Goal: Transaction & Acquisition: Purchase product/service

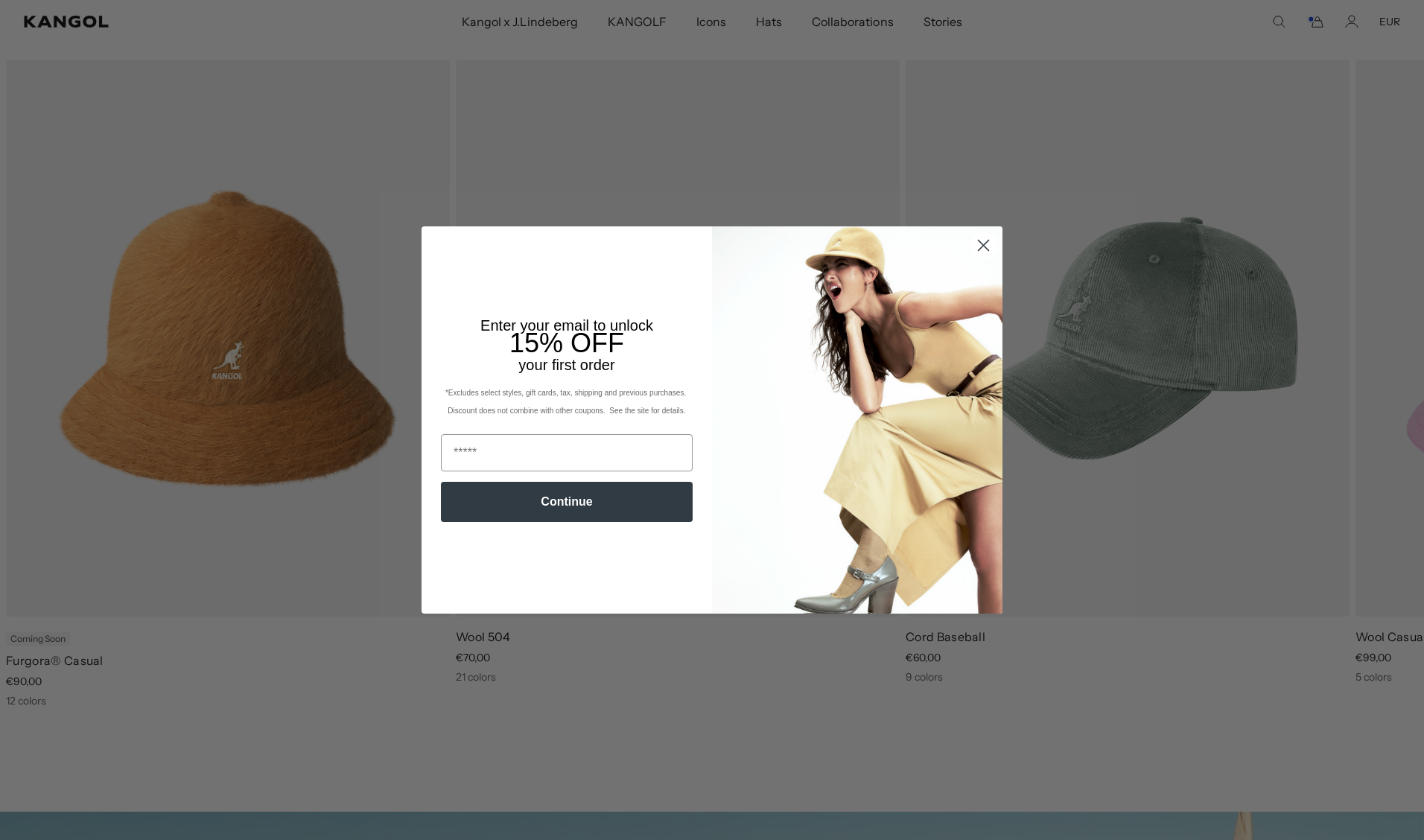
click at [980, 245] on circle "Close dialog" at bounding box center [983, 245] width 25 height 25
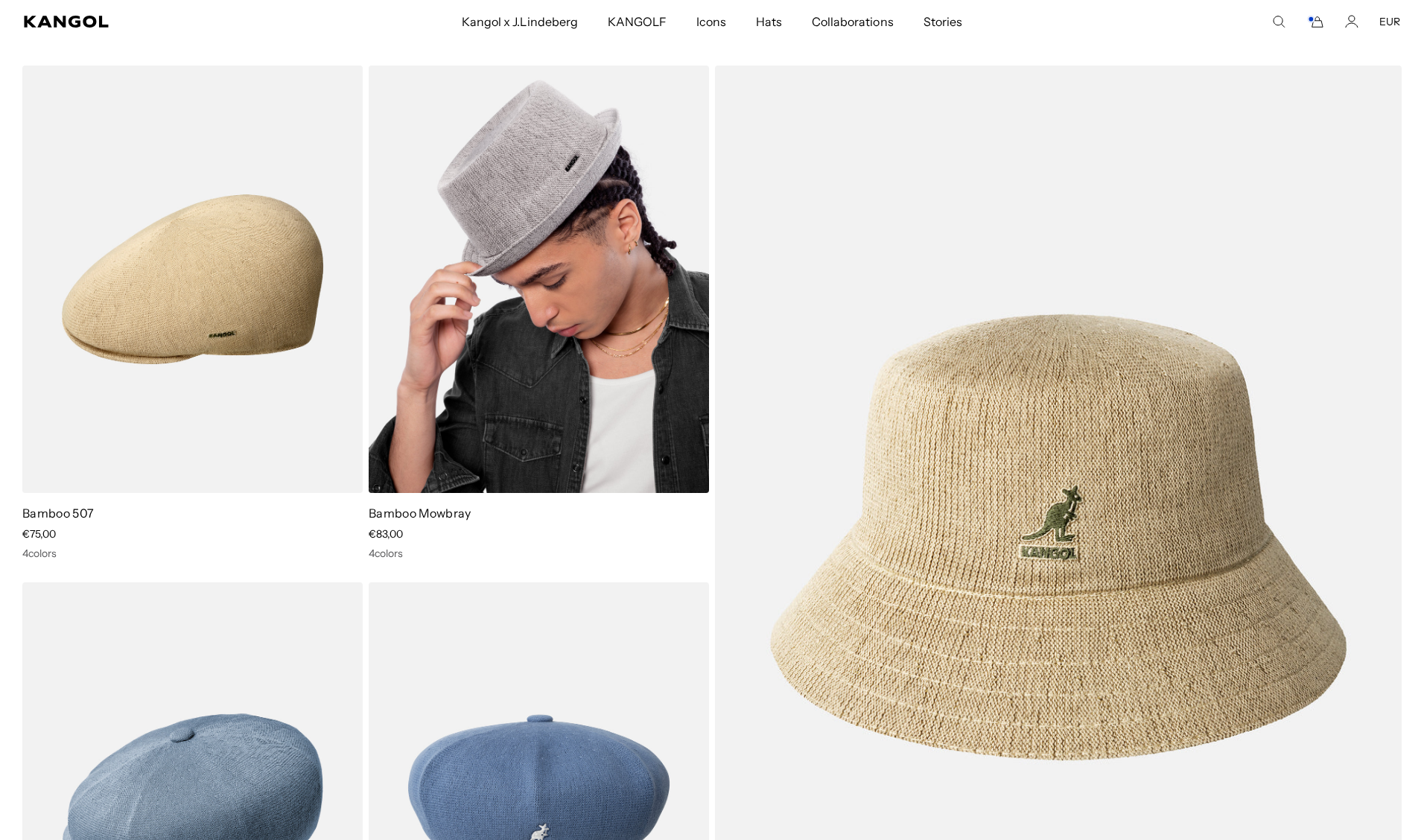
click at [517, 304] on img at bounding box center [538, 279] width 340 height 427
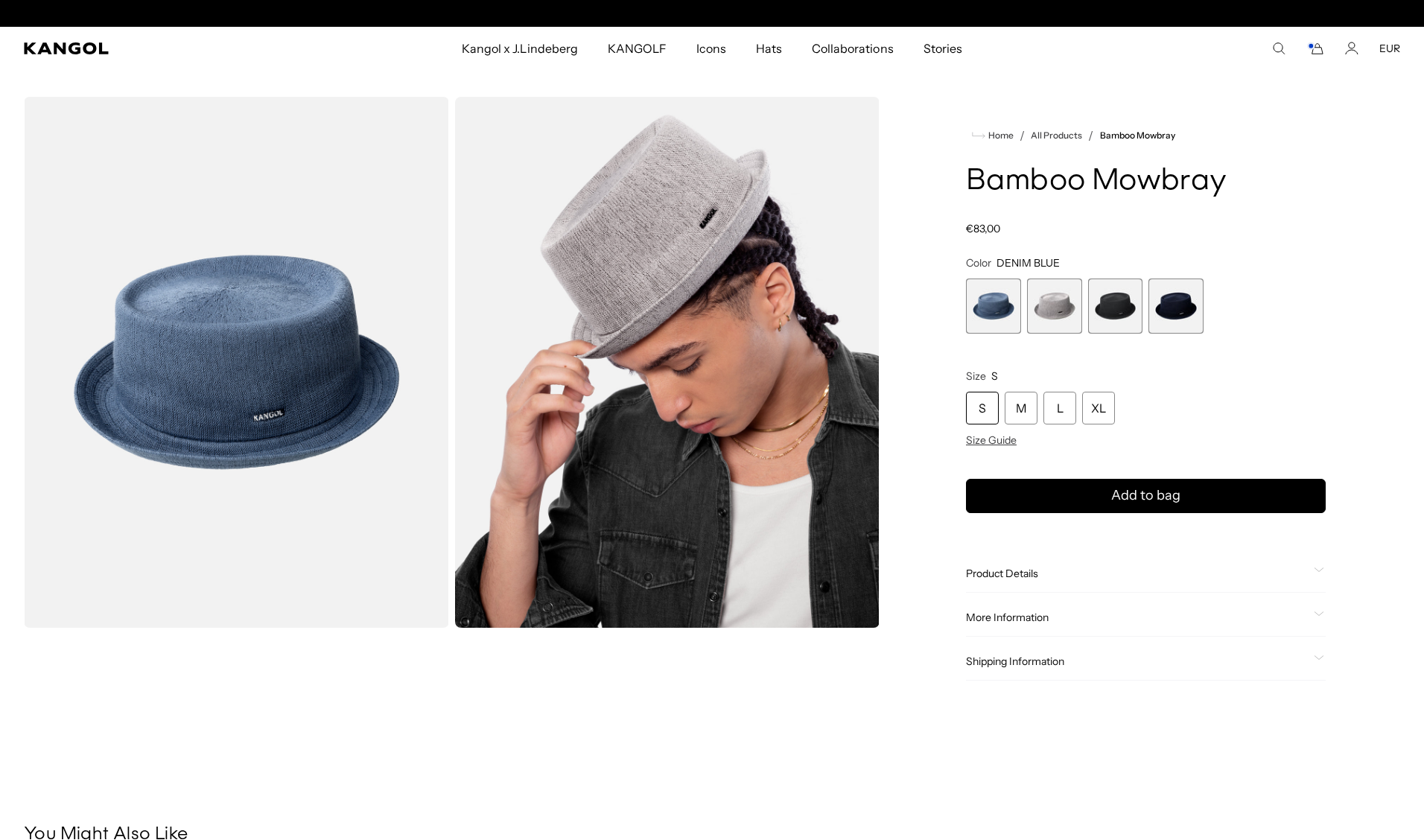
scroll to position [0, 307]
click at [1185, 319] on span "4 of 4" at bounding box center [1176, 306] width 55 height 55
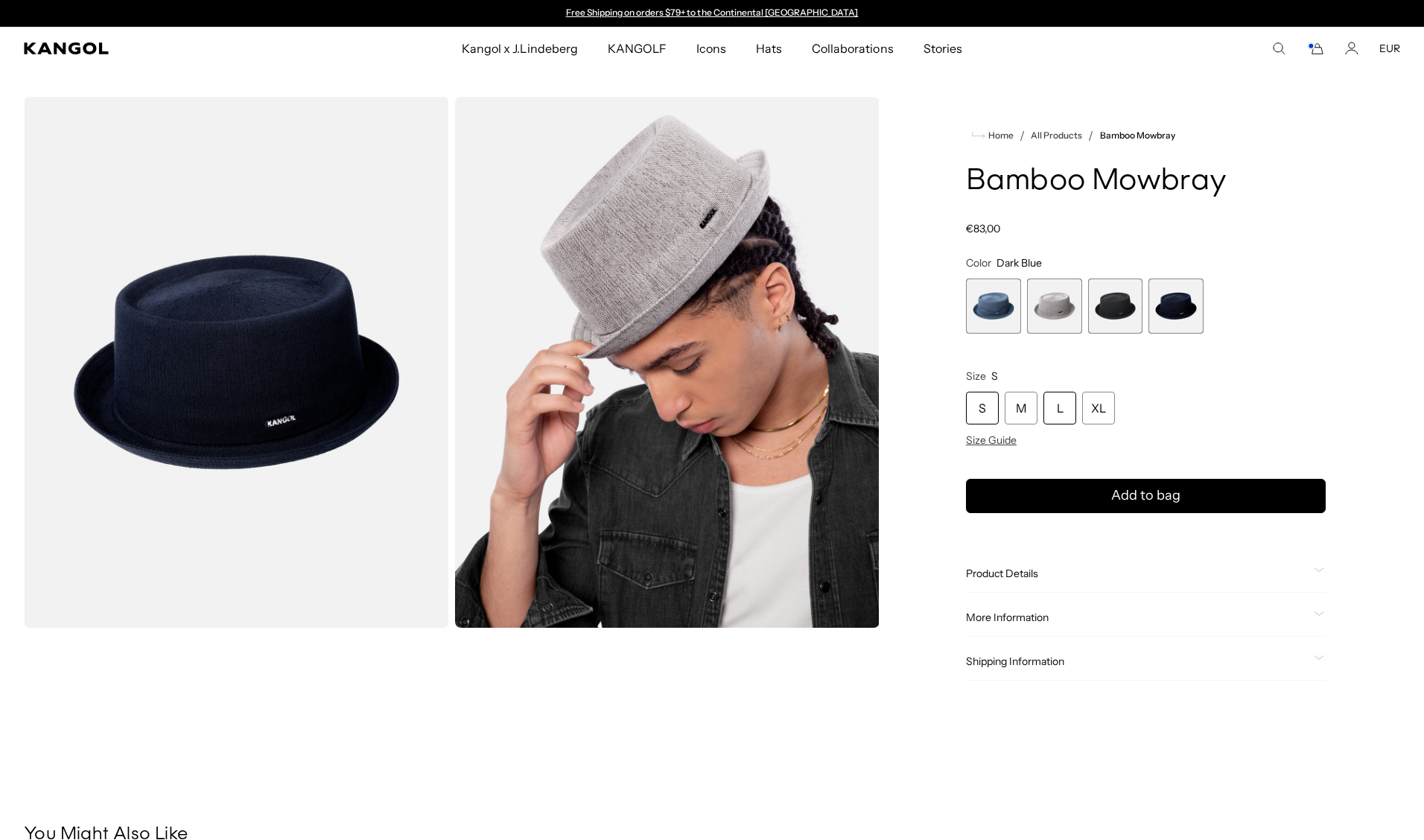
click at [1058, 410] on div "L" at bounding box center [1059, 408] width 33 height 33
click at [1121, 488] on span "Add to bag" at bounding box center [1145, 495] width 69 height 20
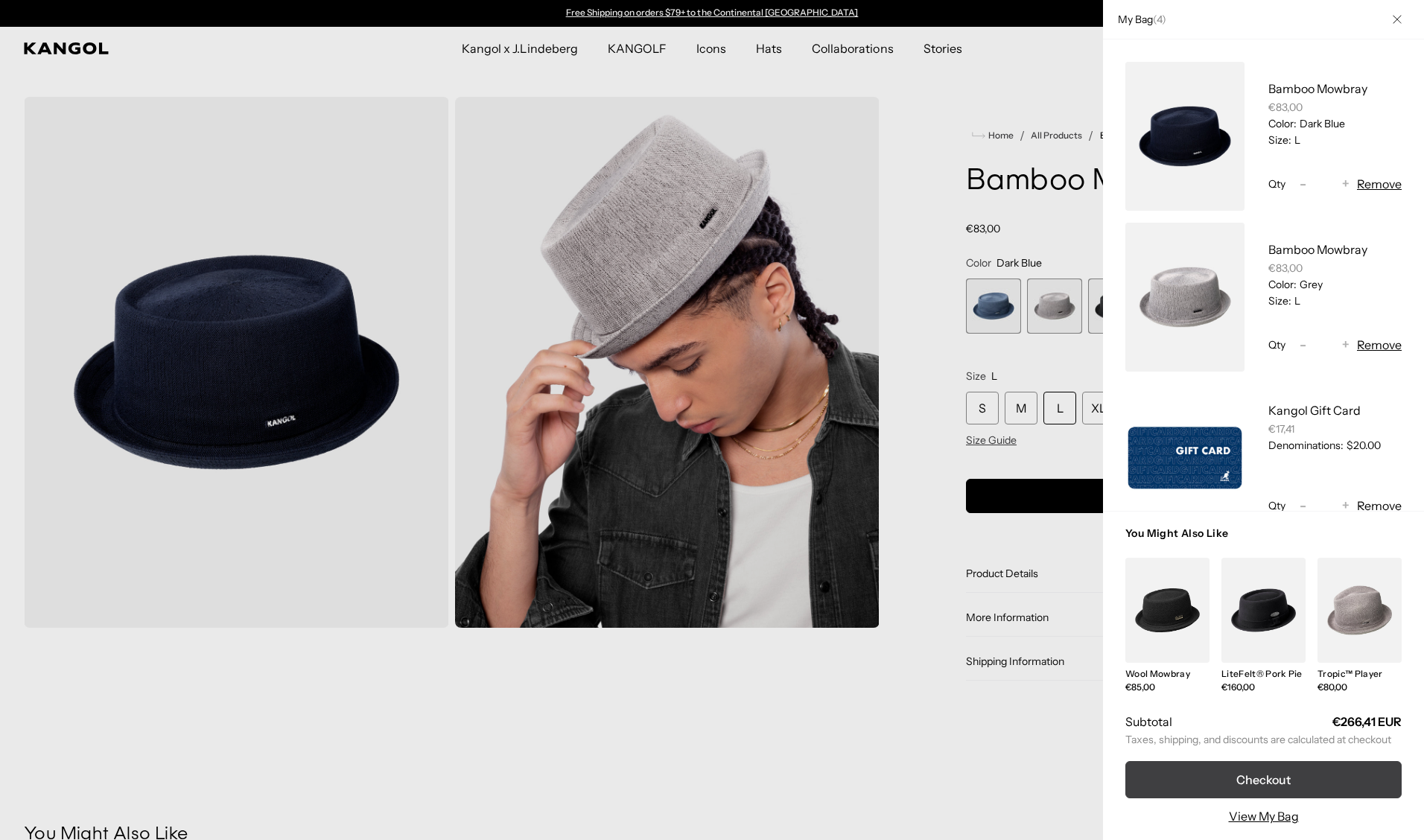
click at [1266, 780] on button "Checkout" at bounding box center [1263, 779] width 277 height 37
